Goal: Check status: Check status

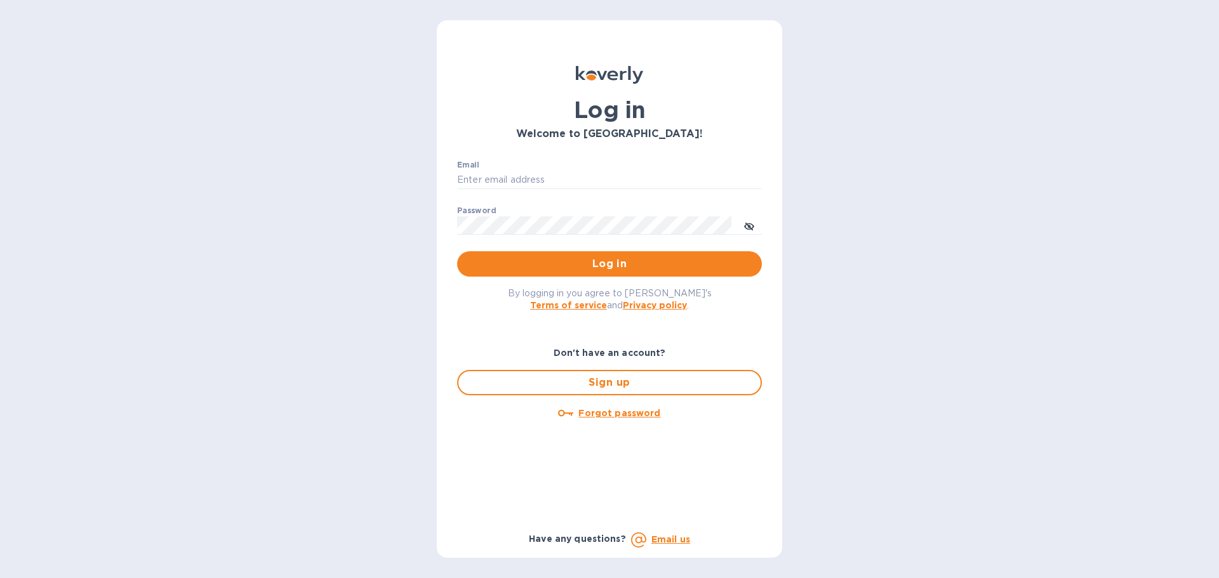
click at [518, 169] on div "Email ​" at bounding box center [609, 184] width 305 height 46
click at [517, 181] on input "Email" at bounding box center [609, 180] width 305 height 19
type input "kelly.christensen@shipspry.com"
click at [611, 261] on span "Log in" at bounding box center [609, 263] width 284 height 15
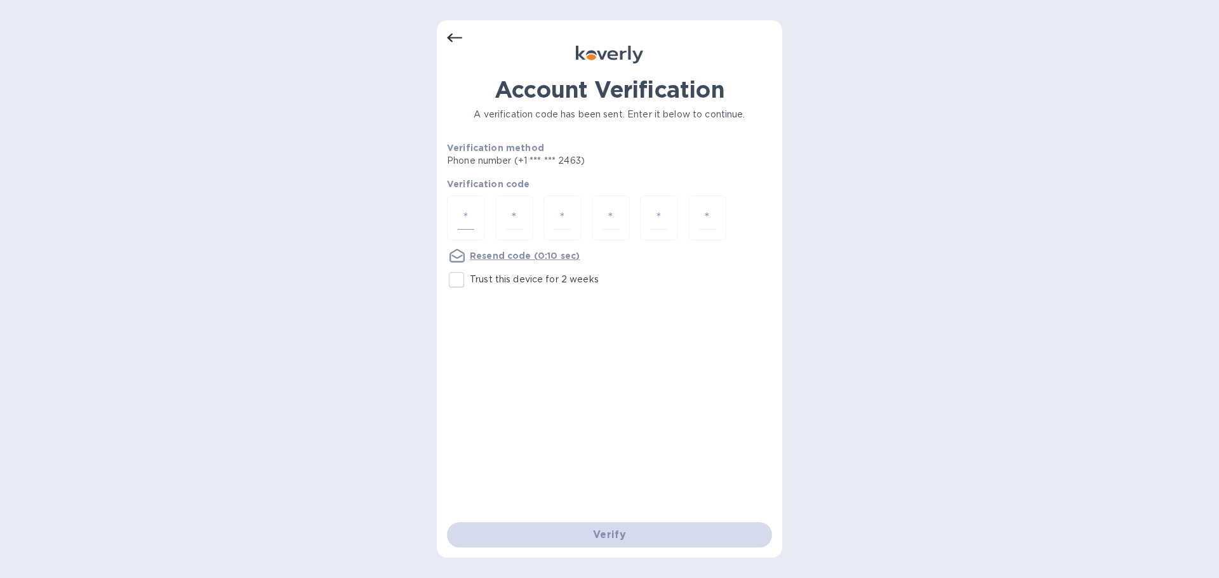
click at [466, 211] on input "number" at bounding box center [466, 217] width 17 height 23
type input "2"
type input "5"
type input "3"
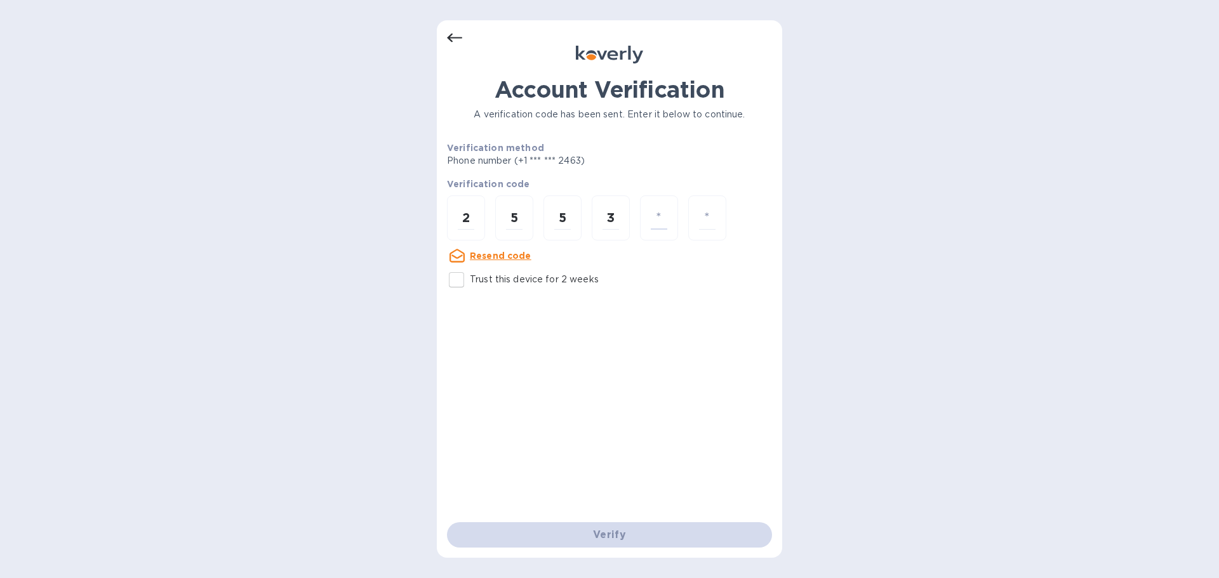
type input "1"
type input "0"
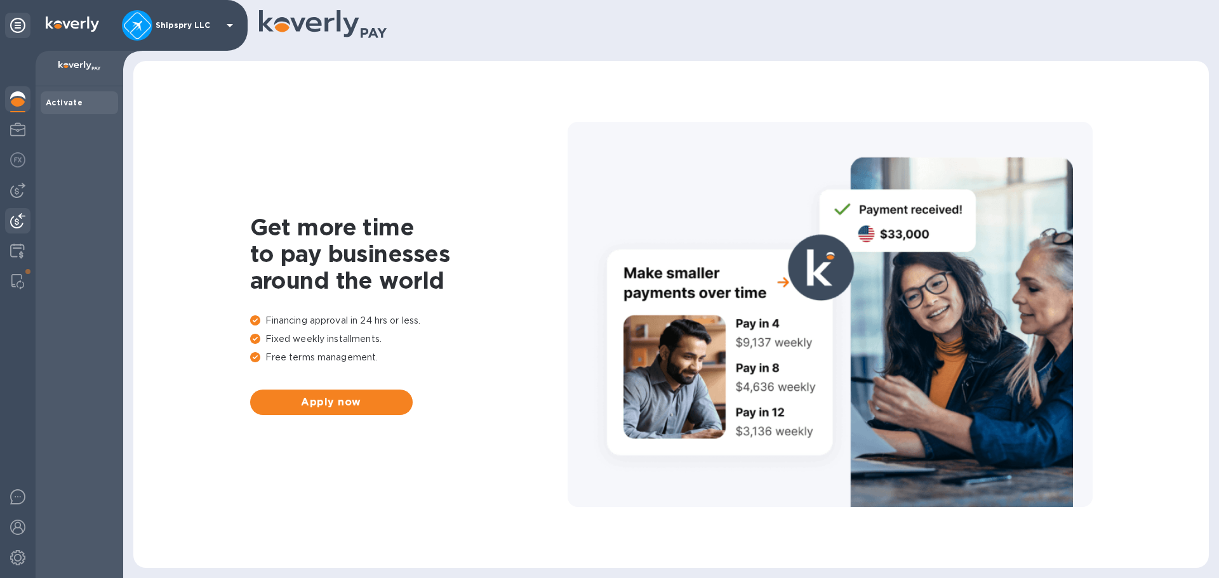
click at [20, 218] on img at bounding box center [17, 220] width 15 height 15
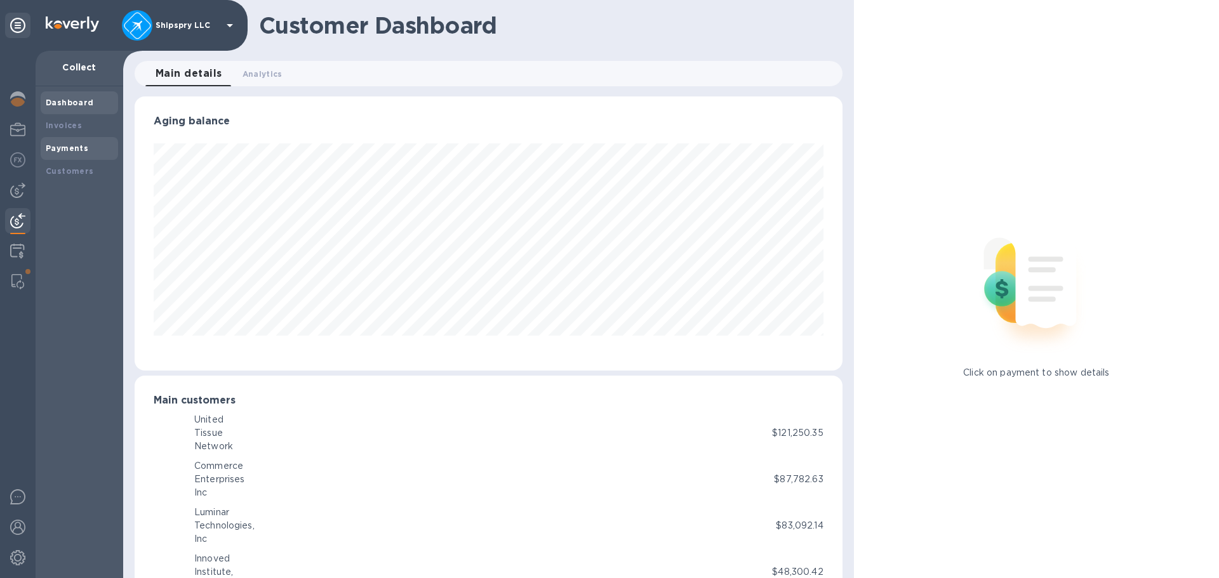
scroll to position [634445, 634016]
click at [81, 144] on b "Payments" at bounding box center [67, 148] width 43 height 10
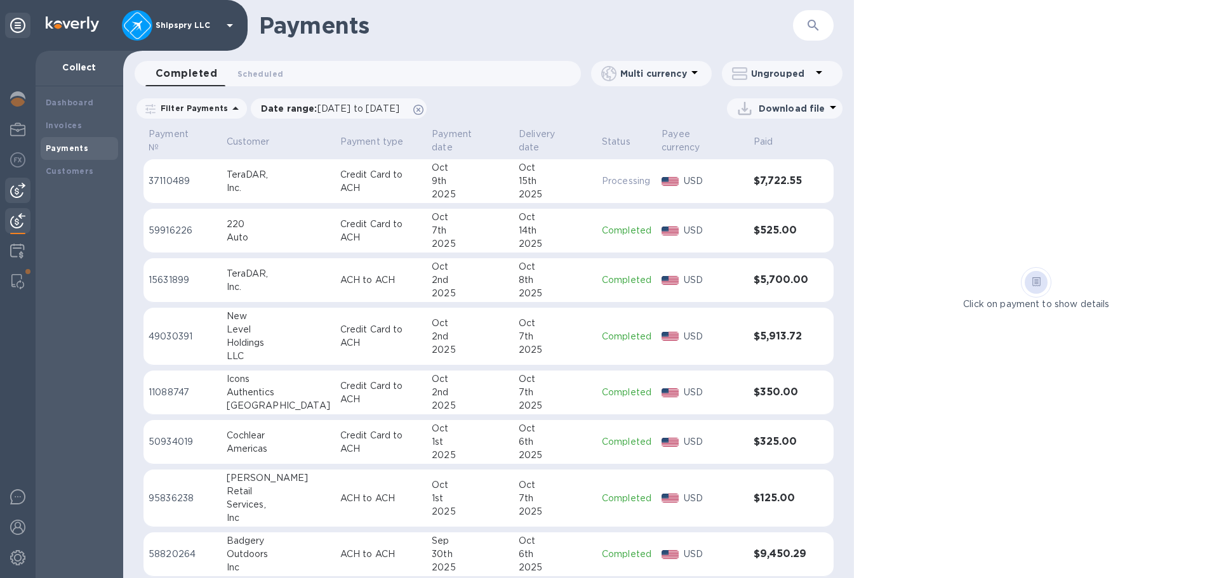
click at [17, 190] on img at bounding box center [17, 190] width 15 height 15
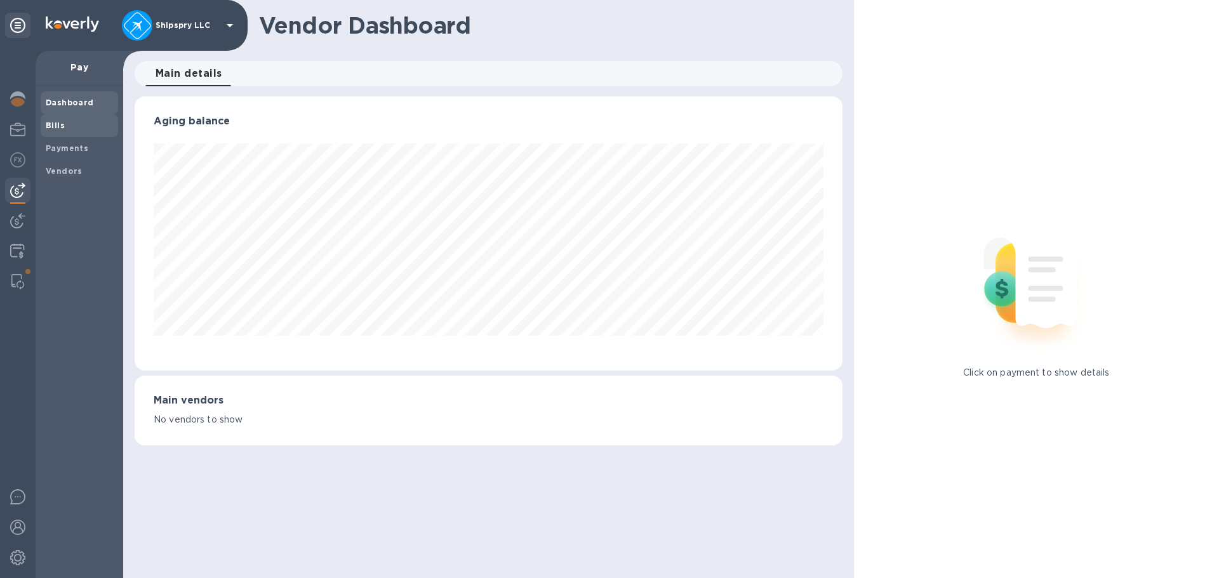
click at [78, 133] on div "Bills" at bounding box center [79, 125] width 77 height 23
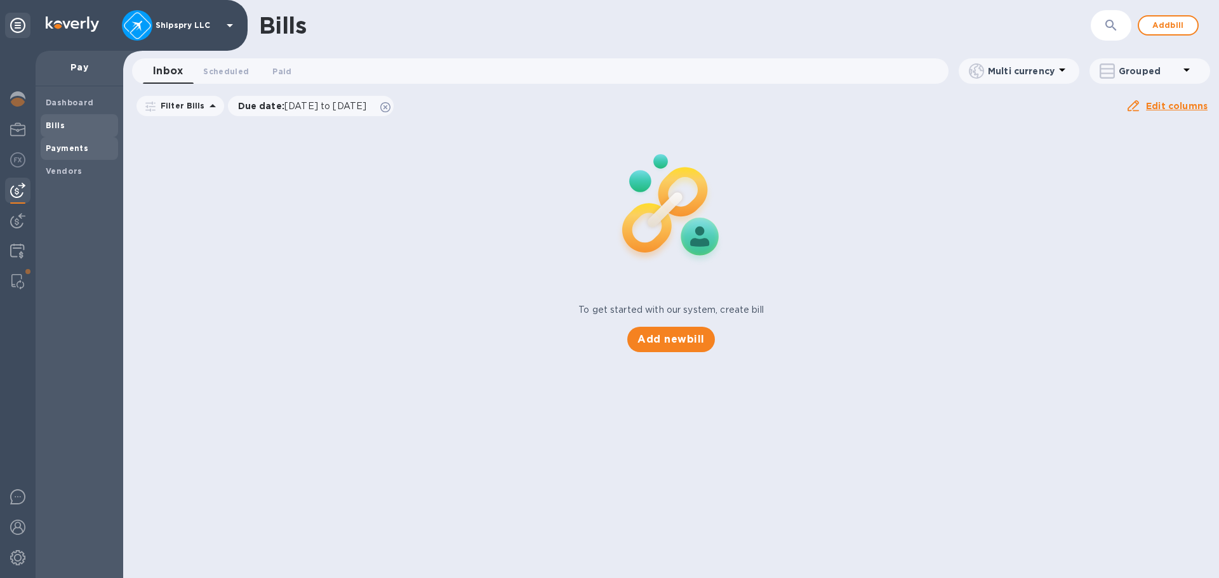
click at [79, 154] on span "Payments" at bounding box center [67, 148] width 43 height 13
